Goal: Task Accomplishment & Management: Use online tool/utility

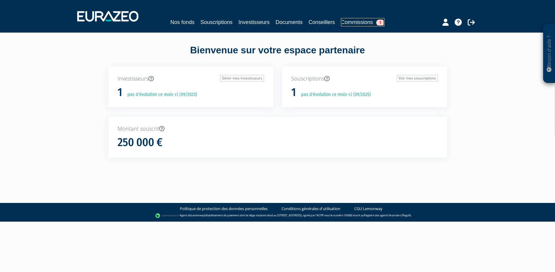
click at [379, 23] on span "1" at bounding box center [380, 23] width 8 height 6
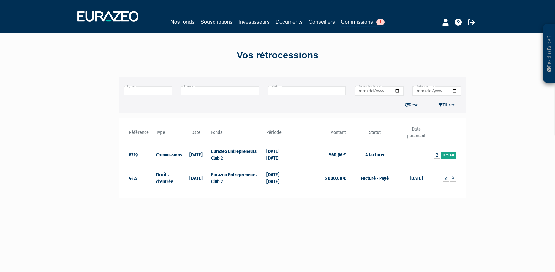
click at [451, 154] on link "Facturer" at bounding box center [448, 155] width 15 height 7
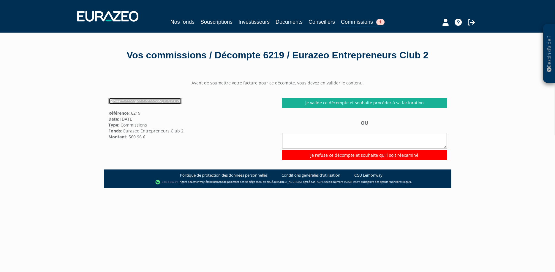
click at [169, 104] on link "Pour télécharger le décompte, cliquez ici" at bounding box center [144, 101] width 73 height 7
click at [442, 0] on nav "Nos fonds Souscriptions Investisseurs Documents Conseillers Commissions 1" at bounding box center [277, 16] width 555 height 33
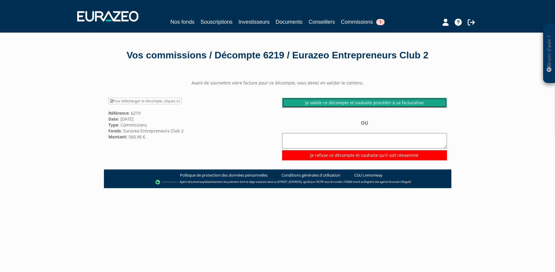
click at [334, 108] on link "Je valide ce décompte et souhaite procéder à sa facturation" at bounding box center [364, 103] width 165 height 10
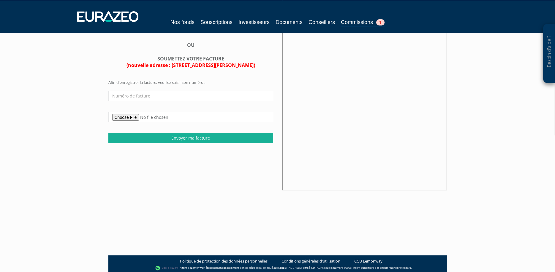
scroll to position [91, 0]
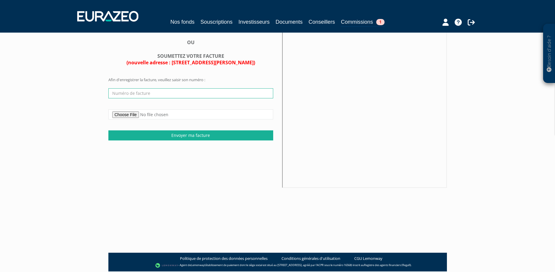
click at [130, 99] on input "text" at bounding box center [190, 93] width 165 height 10
click at [156, 99] on input "text" at bounding box center [190, 93] width 165 height 10
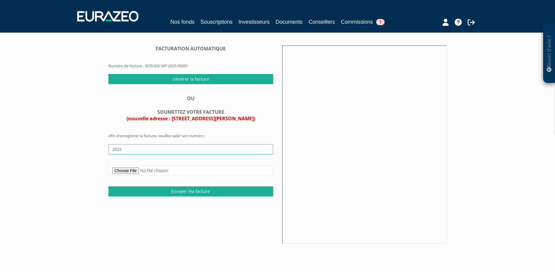
scroll to position [30, 0]
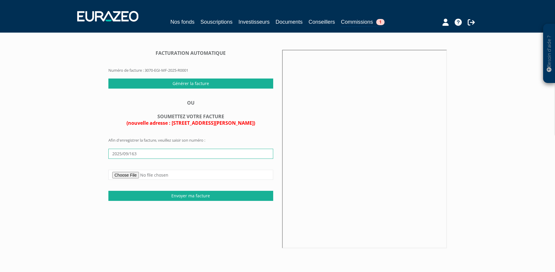
drag, startPoint x: 147, startPoint y: 168, endPoint x: 82, endPoint y: 169, distance: 65.0
click at [108, 159] on input "2025/09/163" at bounding box center [190, 154] width 165 height 10
type input "2025/09/163"
click at [213, 236] on div "FACTURATION AUTOMATIQUE Numéro de facture : 3070-EGI-MF-2025-R0001 Générer la f…" at bounding box center [277, 150] width 347 height 200
drag, startPoint x: 141, startPoint y: 167, endPoint x: 17, endPoint y: 166, distance: 123.7
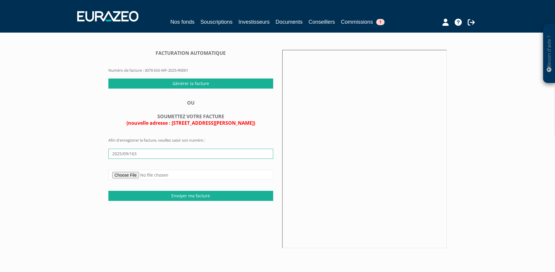
click at [108, 159] on input "2025/09/163" at bounding box center [190, 154] width 165 height 10
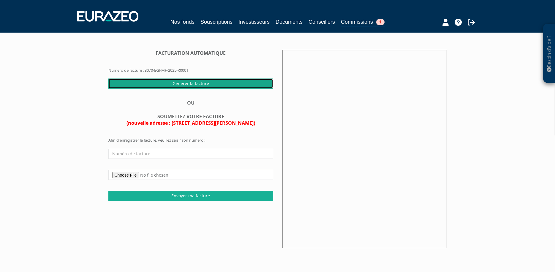
click at [183, 89] on input "Générer la facture" at bounding box center [190, 84] width 165 height 10
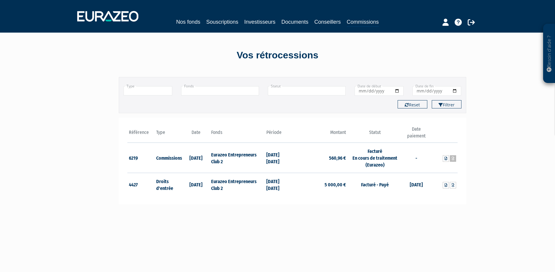
click at [453, 160] on icon at bounding box center [452, 159] width 3 height 4
